Goal: Check status: Check status

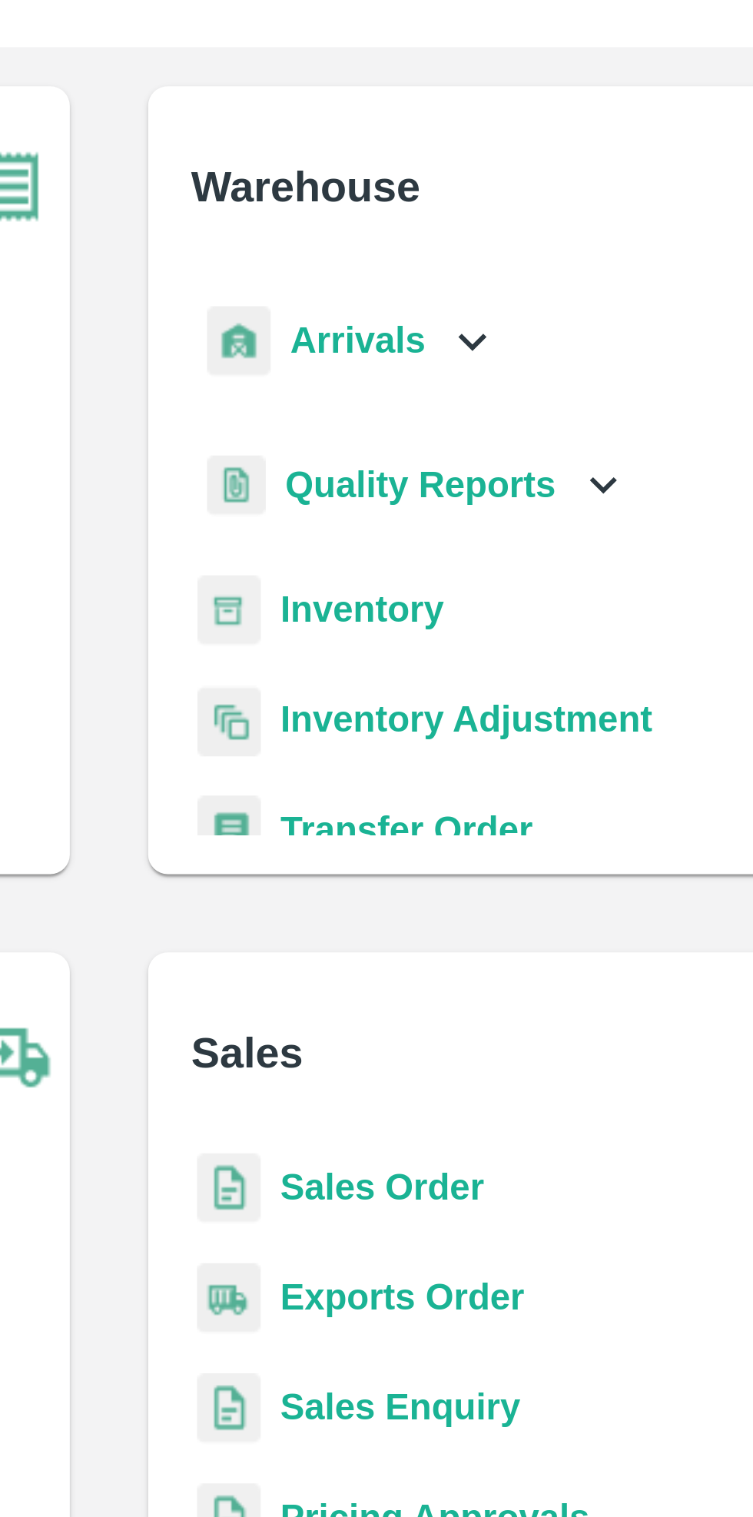
click at [484, 164] on div "Arrivals" at bounding box center [451, 175] width 95 height 35
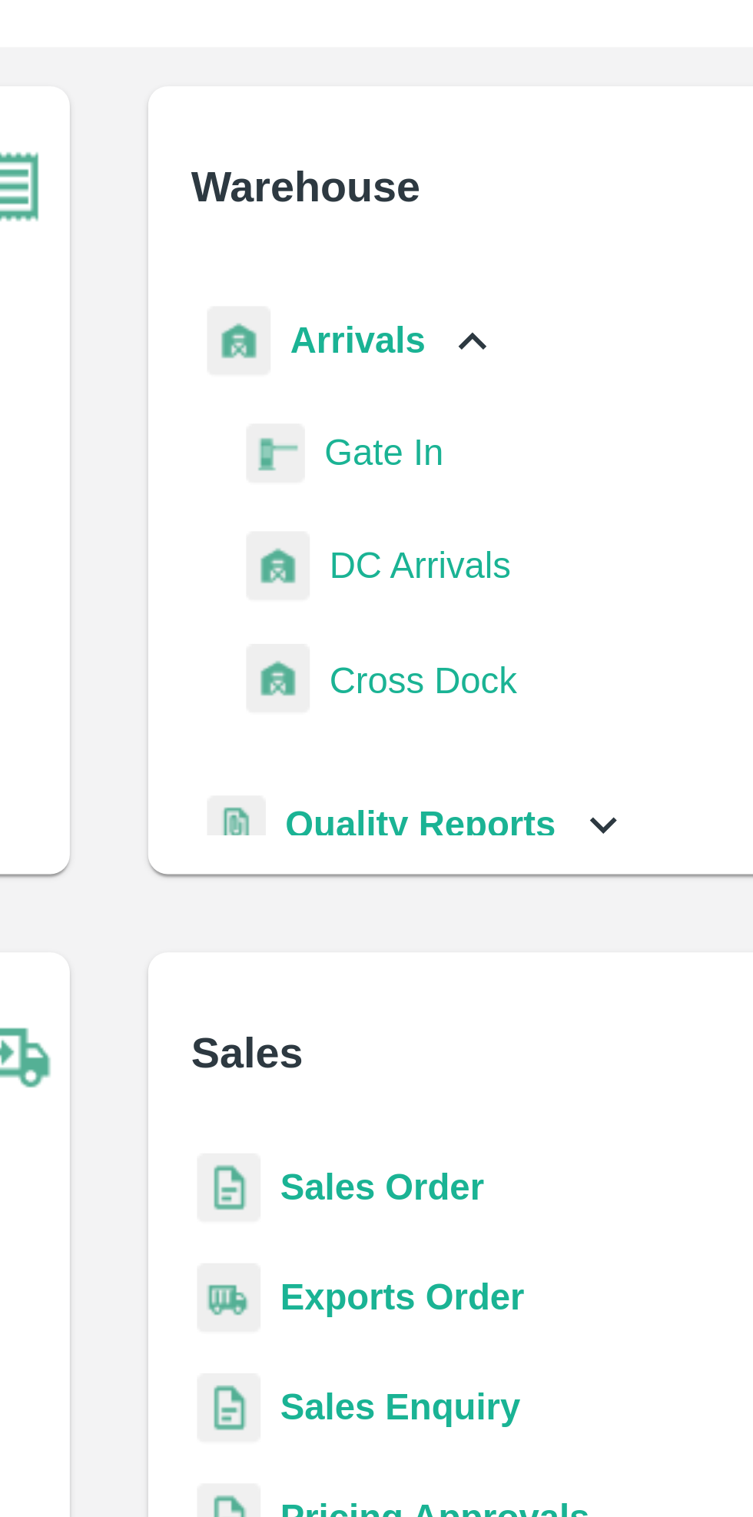
click at [483, 246] on span "DC Arrivals" at bounding box center [474, 245] width 57 height 17
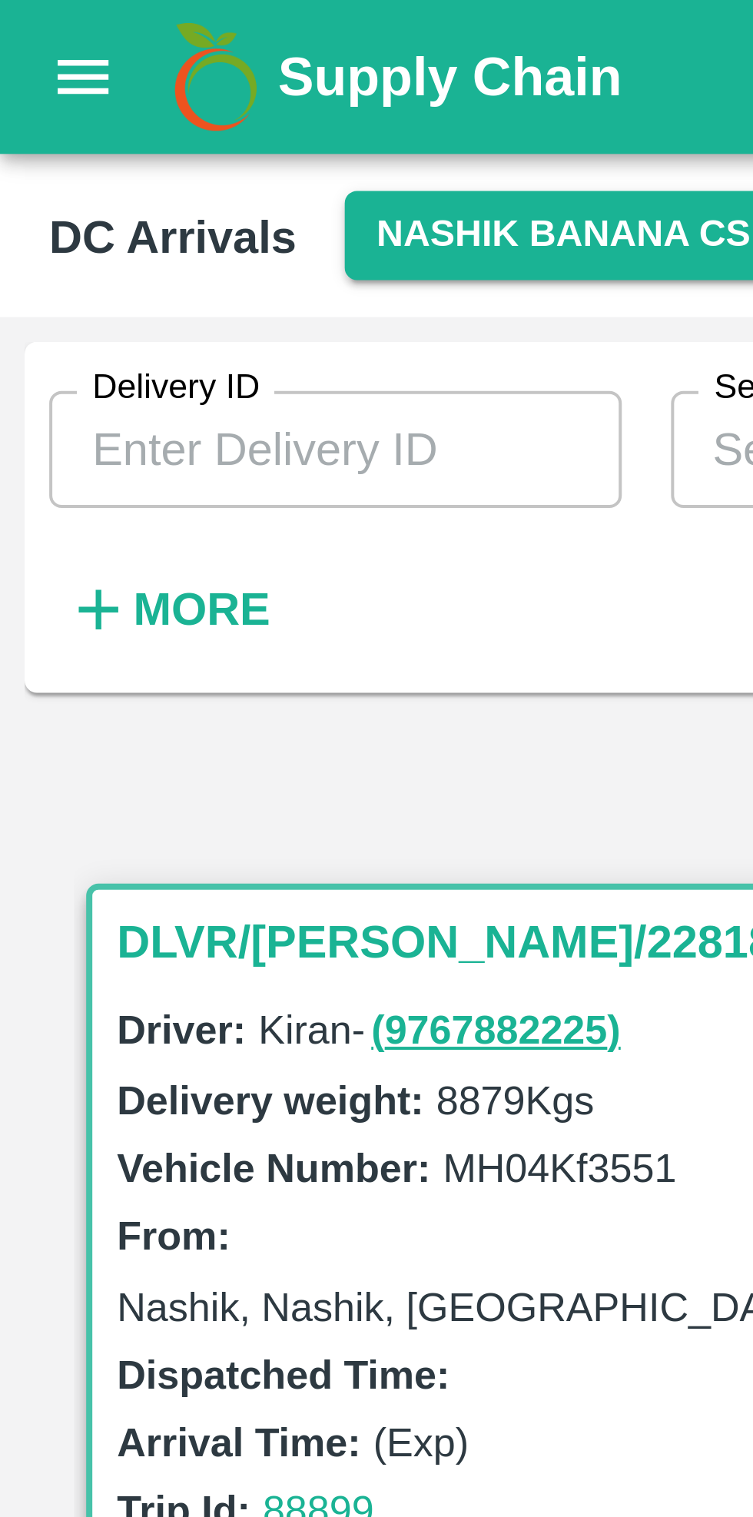
click at [50, 148] on strong "More" at bounding box center [50, 152] width 35 height 12
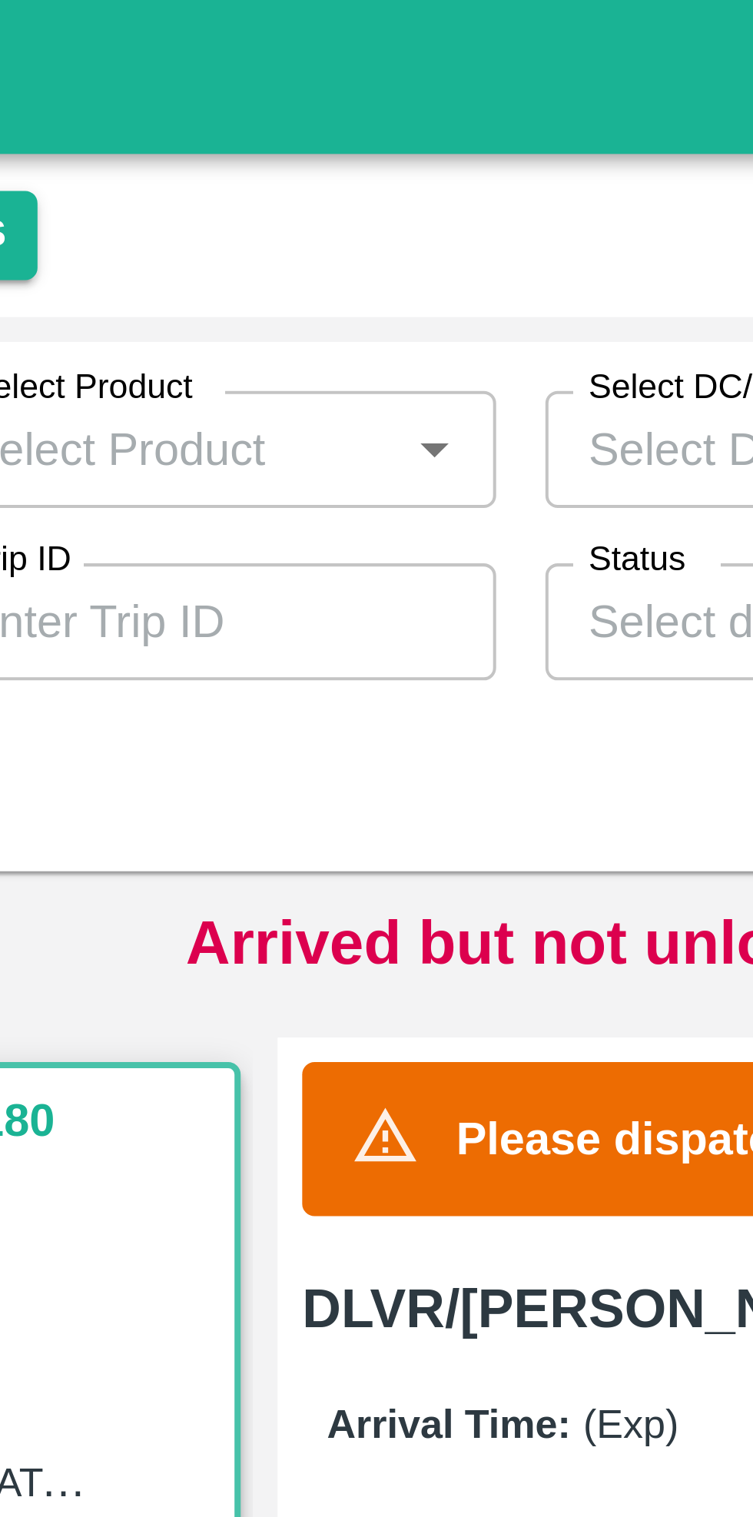
click at [350, 141] on label "Status" at bounding box center [345, 140] width 25 height 12
click at [350, 145] on input "Status" at bounding box center [381, 155] width 108 height 20
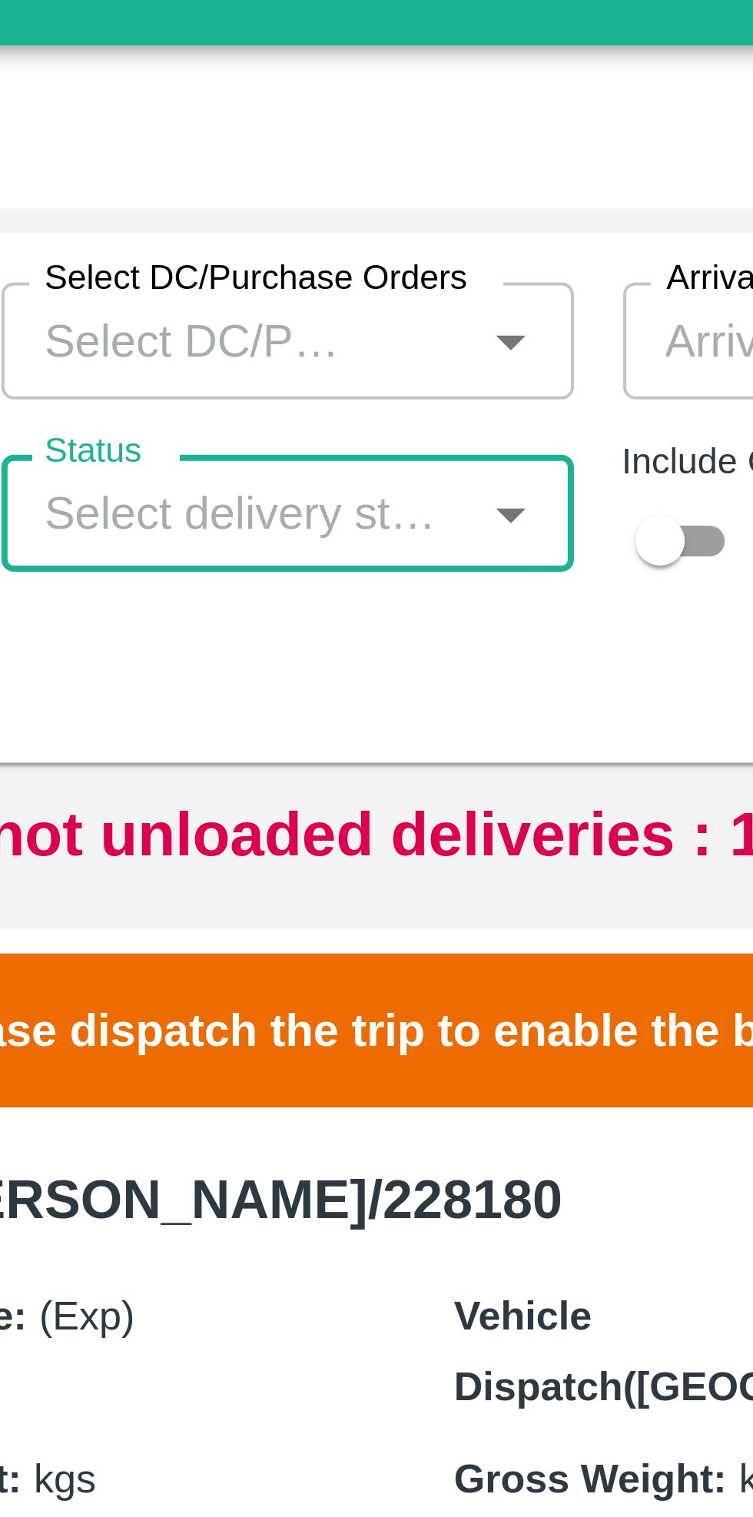
click at [427, 149] on input "Status" at bounding box center [381, 155] width 108 height 20
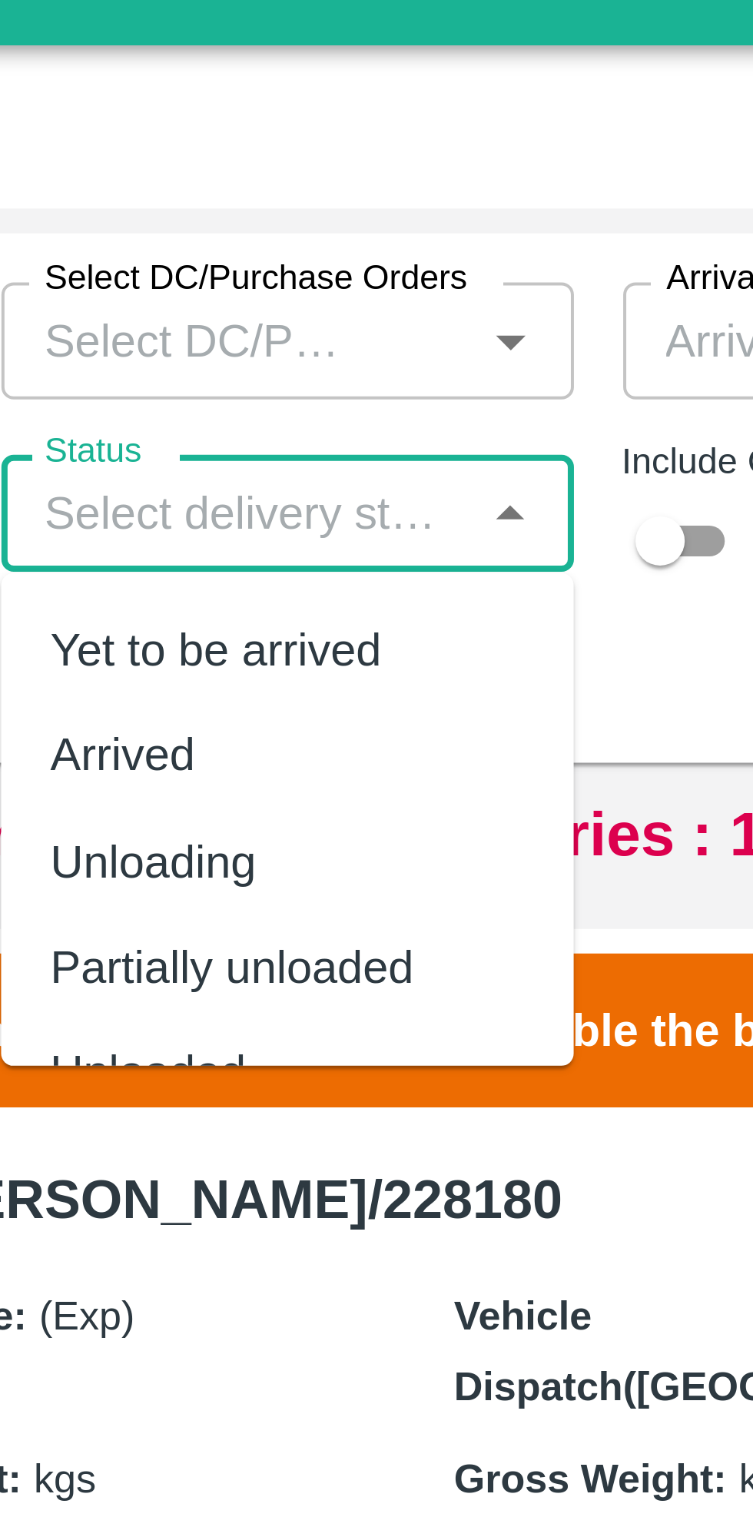
click at [418, 188] on div "Yet to be arrived" at bounding box center [393, 189] width 143 height 26
type input "Yet to be arrived"
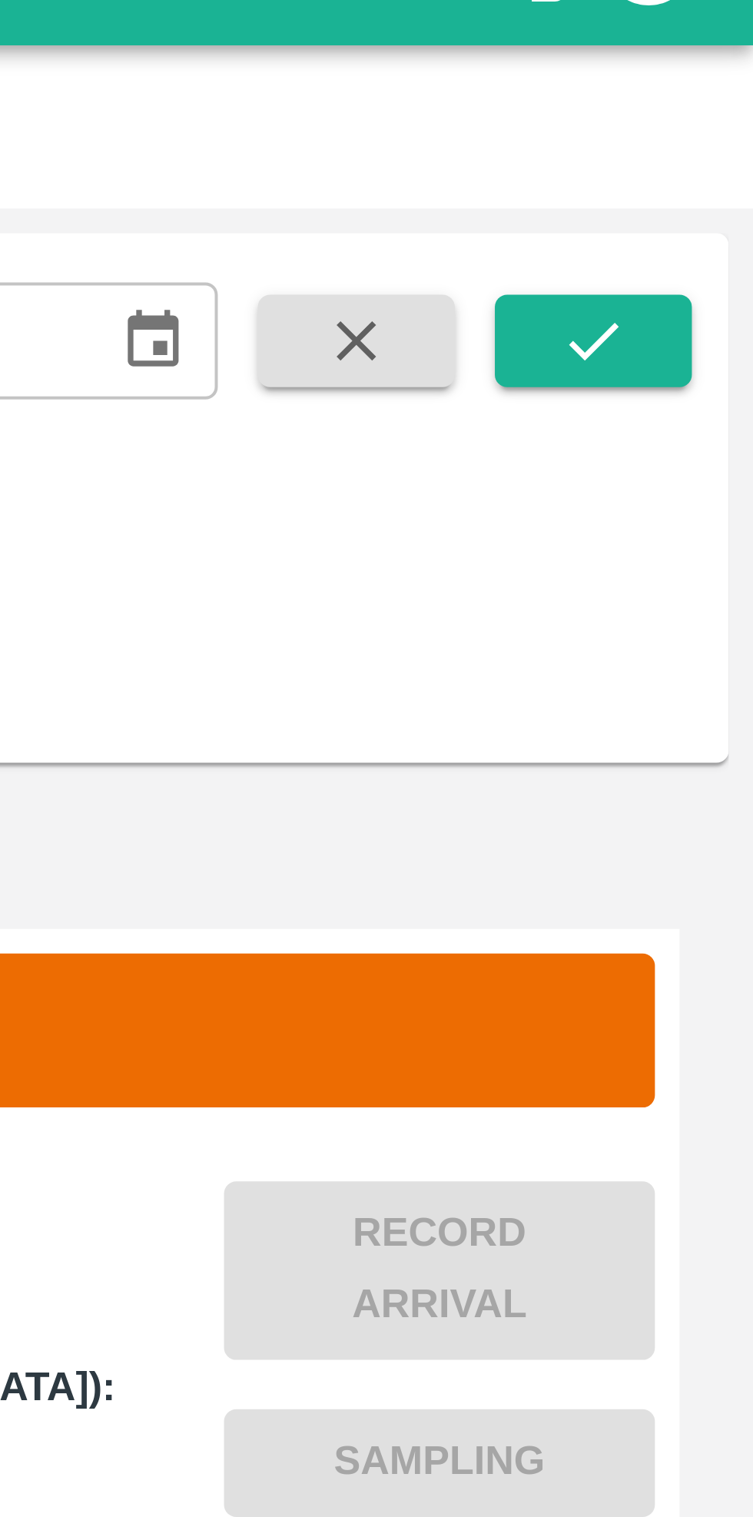
click at [710, 112] on icon "submit" at bounding box center [713, 112] width 17 height 17
